Goal: Obtain resource: Obtain resource

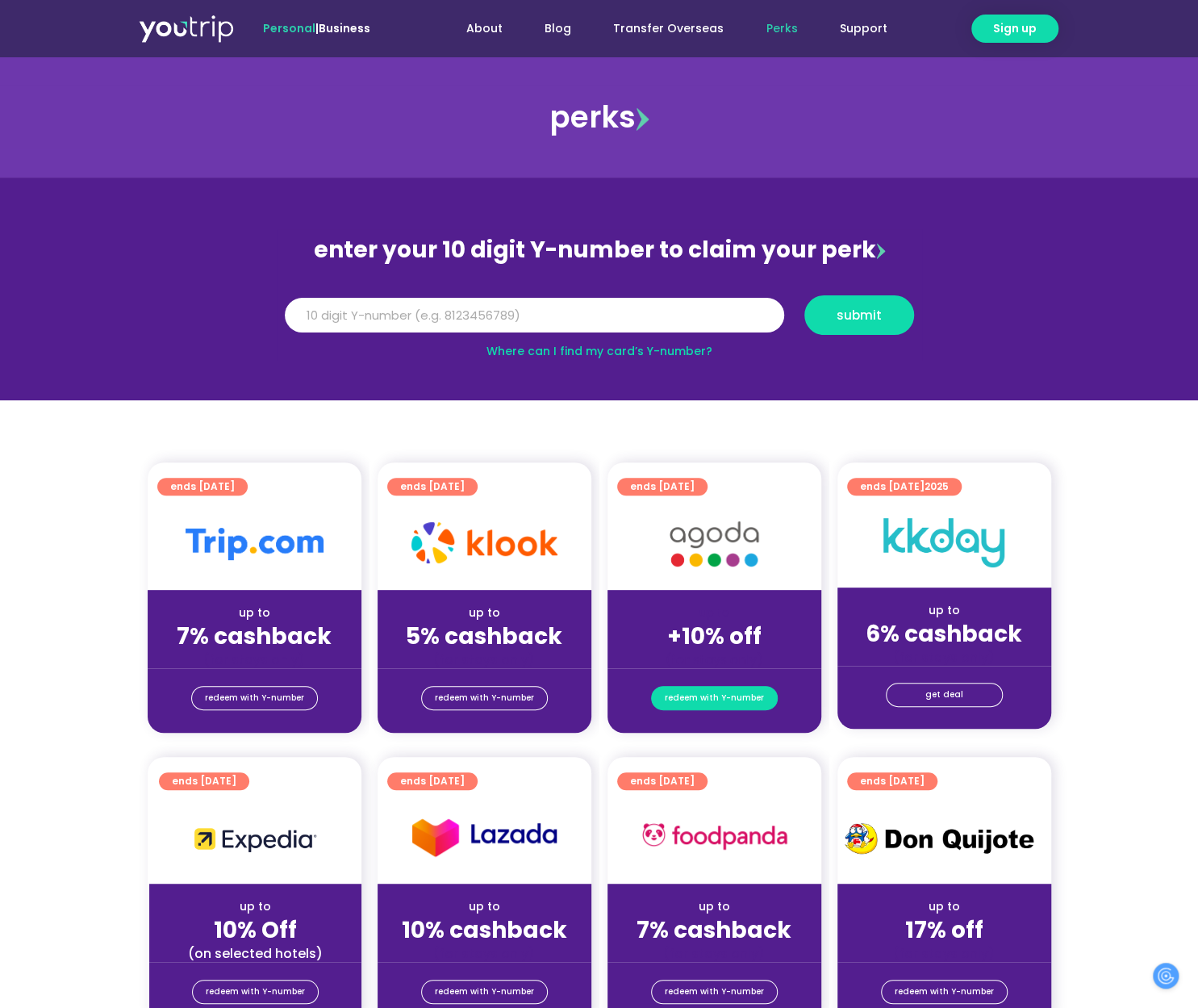
click at [726, 687] on span "redeem with Y-number" at bounding box center [714, 697] width 100 height 22
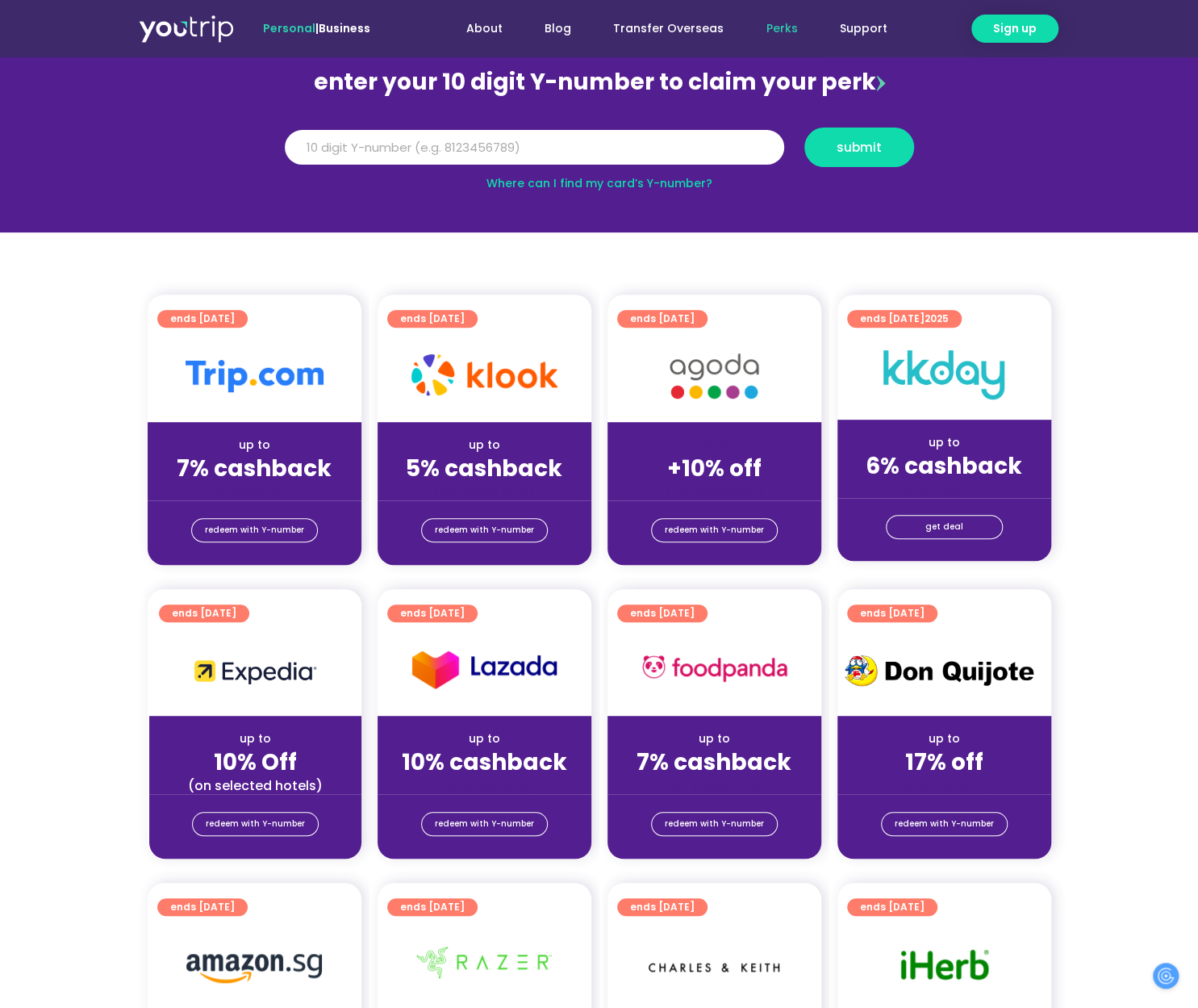
scroll to position [178, 0]
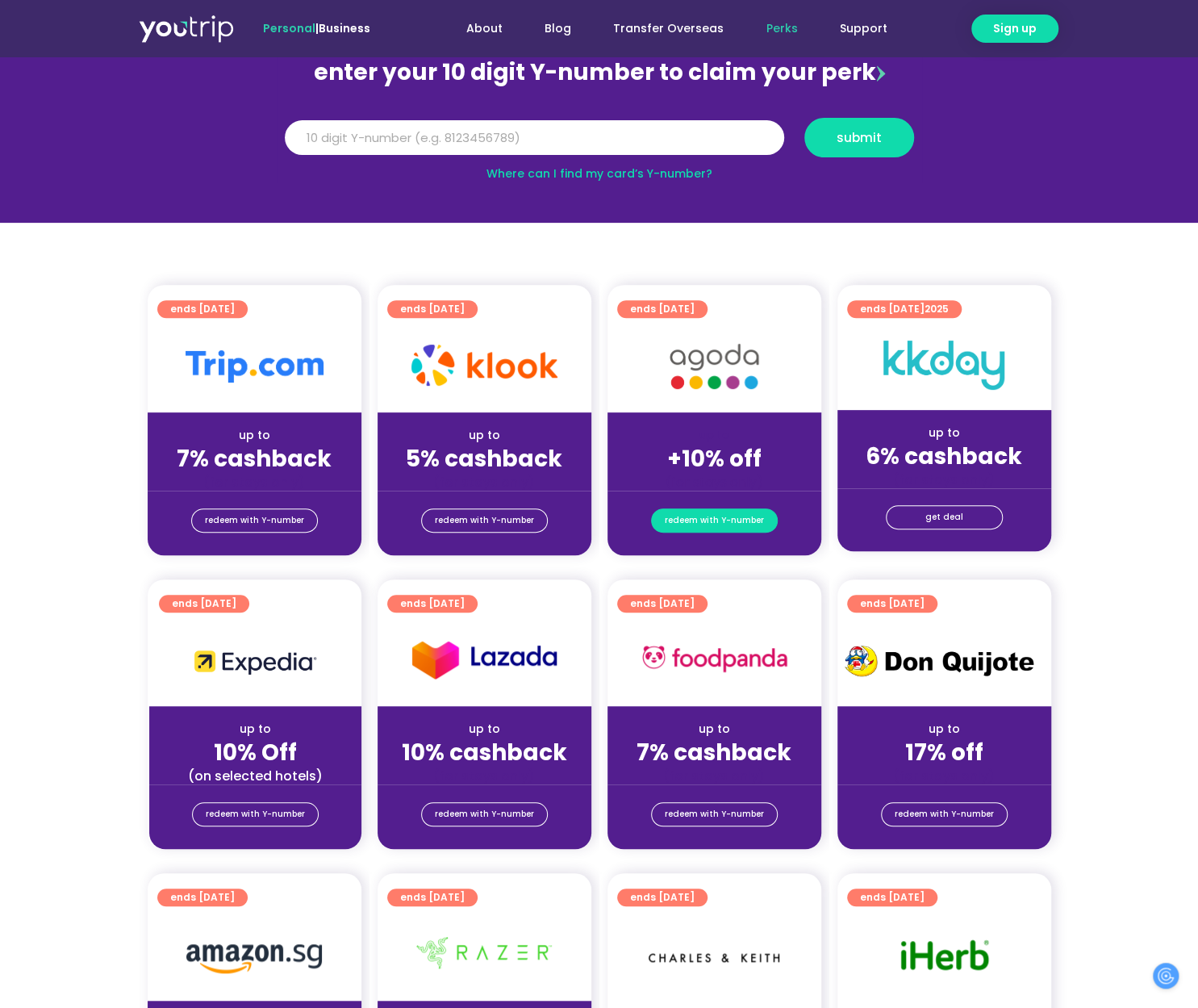
click at [731, 525] on span "redeem with Y-number" at bounding box center [714, 520] width 100 height 22
click at [727, 522] on span "redeem with Y-number" at bounding box center [714, 520] width 100 height 22
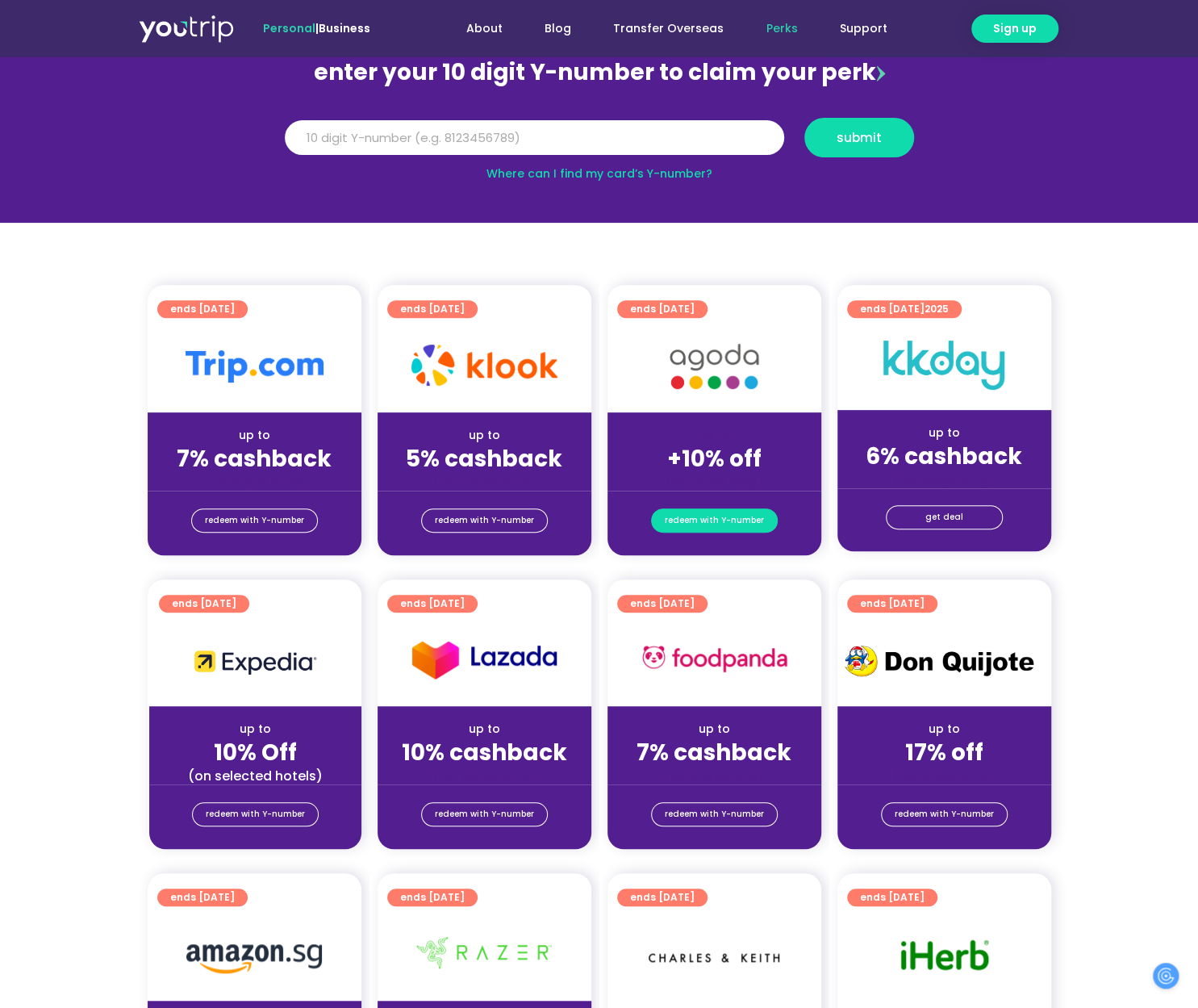
click at [727, 522] on span "redeem with Y-number" at bounding box center [714, 520] width 100 height 22
click at [746, 482] on div "(for stays only)" at bounding box center [714, 482] width 188 height 17
click at [747, 412] on div "up to +10% off (for stays only)" at bounding box center [714, 451] width 214 height 78
click at [747, 409] on div at bounding box center [714, 366] width 214 height 92
